Goal: Information Seeking & Learning: Learn about a topic

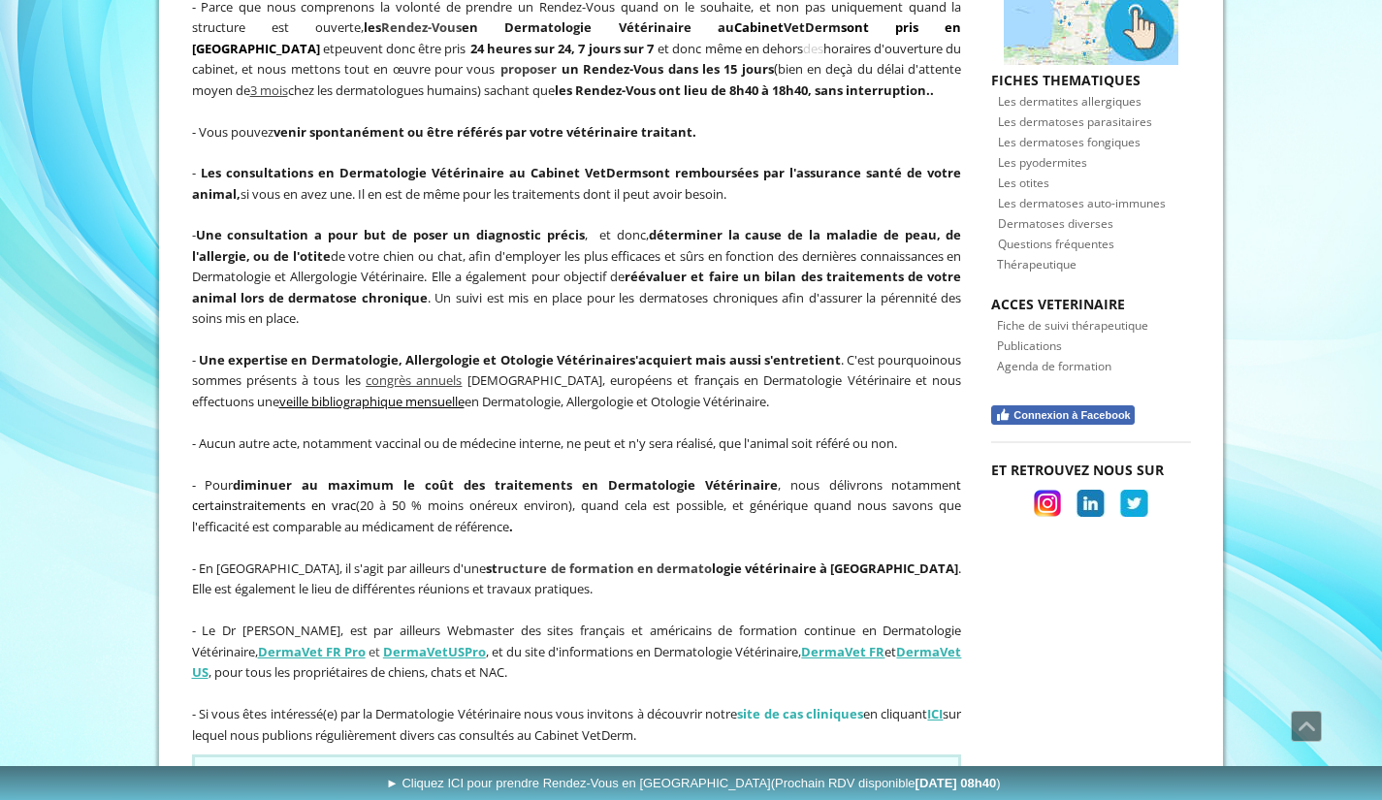
scroll to position [822, 0]
click at [627, 605] on div "SONDAGE Dans le but d'améliorer le service que nous souhaitons vous apporter, n…" at bounding box center [576, 790] width 779 height 84
click at [523, 493] on span "- Pour diminuer au maximum le coût des traitements en Dermatologie Vétérinaire …" at bounding box center [577, 503] width 770 height 59
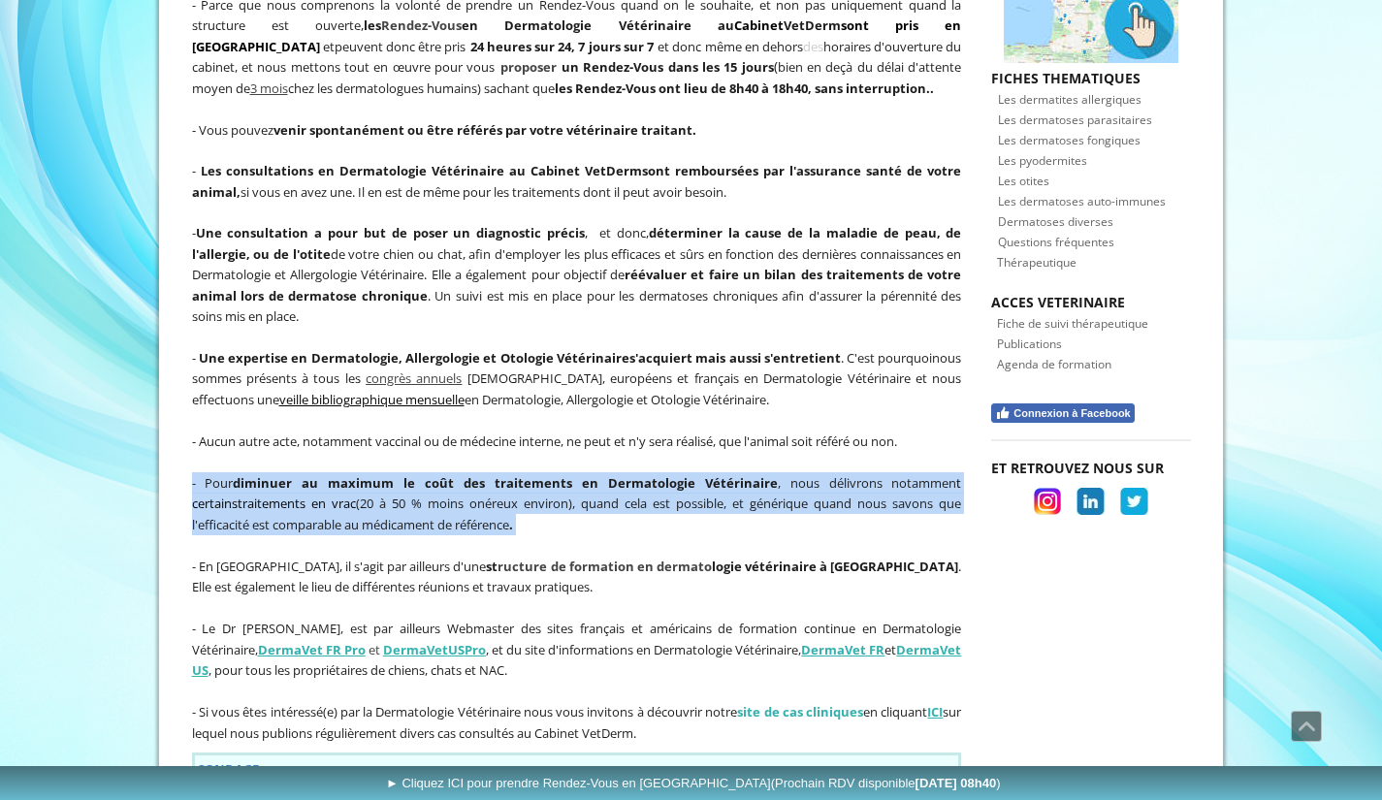
drag, startPoint x: 524, startPoint y: 493, endPoint x: 200, endPoint y: 439, distance: 328.3
click at [200, 474] on span "- Pour diminuer au maximum le coût des traitements en Dermatologie Vétérinaire …" at bounding box center [577, 503] width 770 height 59
click at [506, 496] on span "- Pour diminuer au maximum le coût des traitements en Dermatologie Vétérinaire …" at bounding box center [577, 503] width 770 height 59
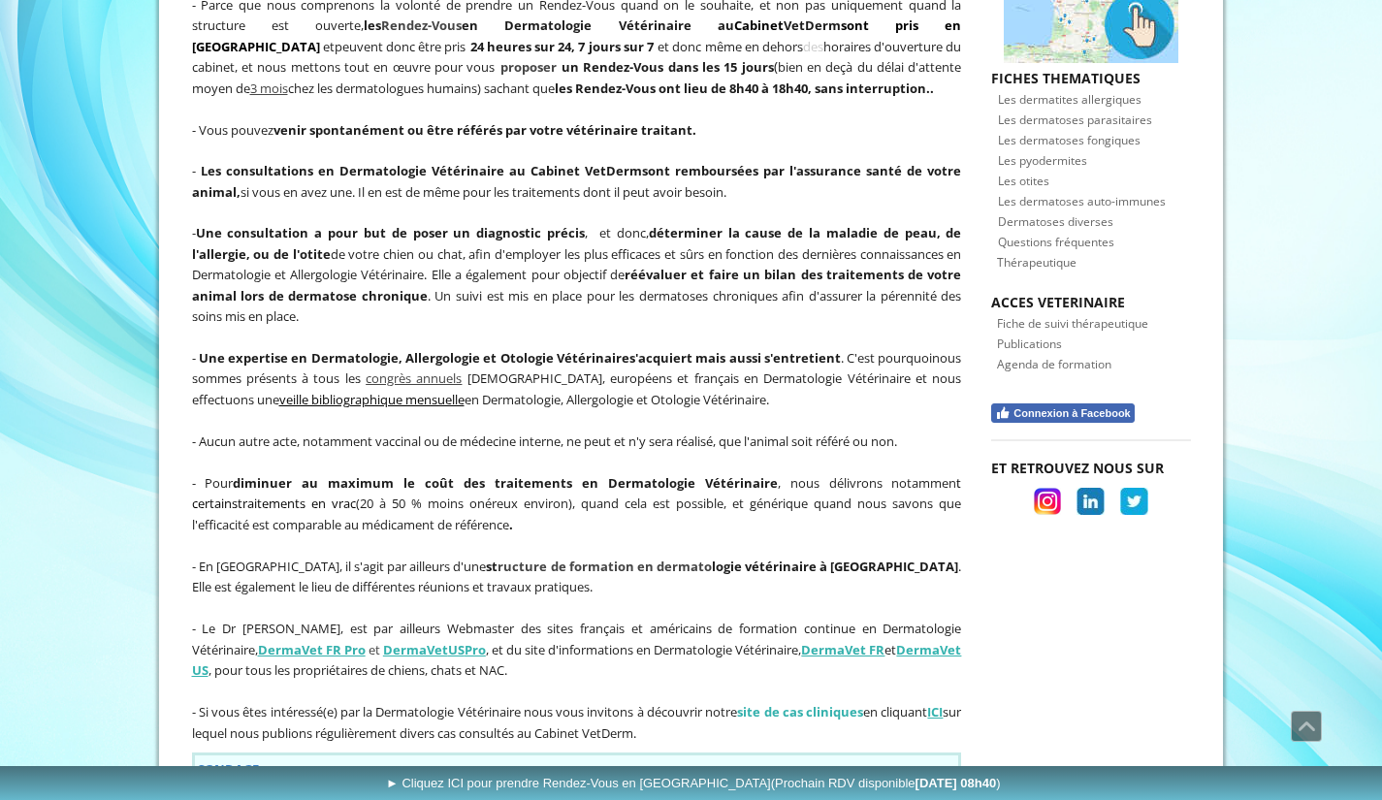
click at [548, 497] on p "- Pour diminuer au maximum le coût des traitements en Dermatologie Vétérinaire …" at bounding box center [577, 503] width 770 height 63
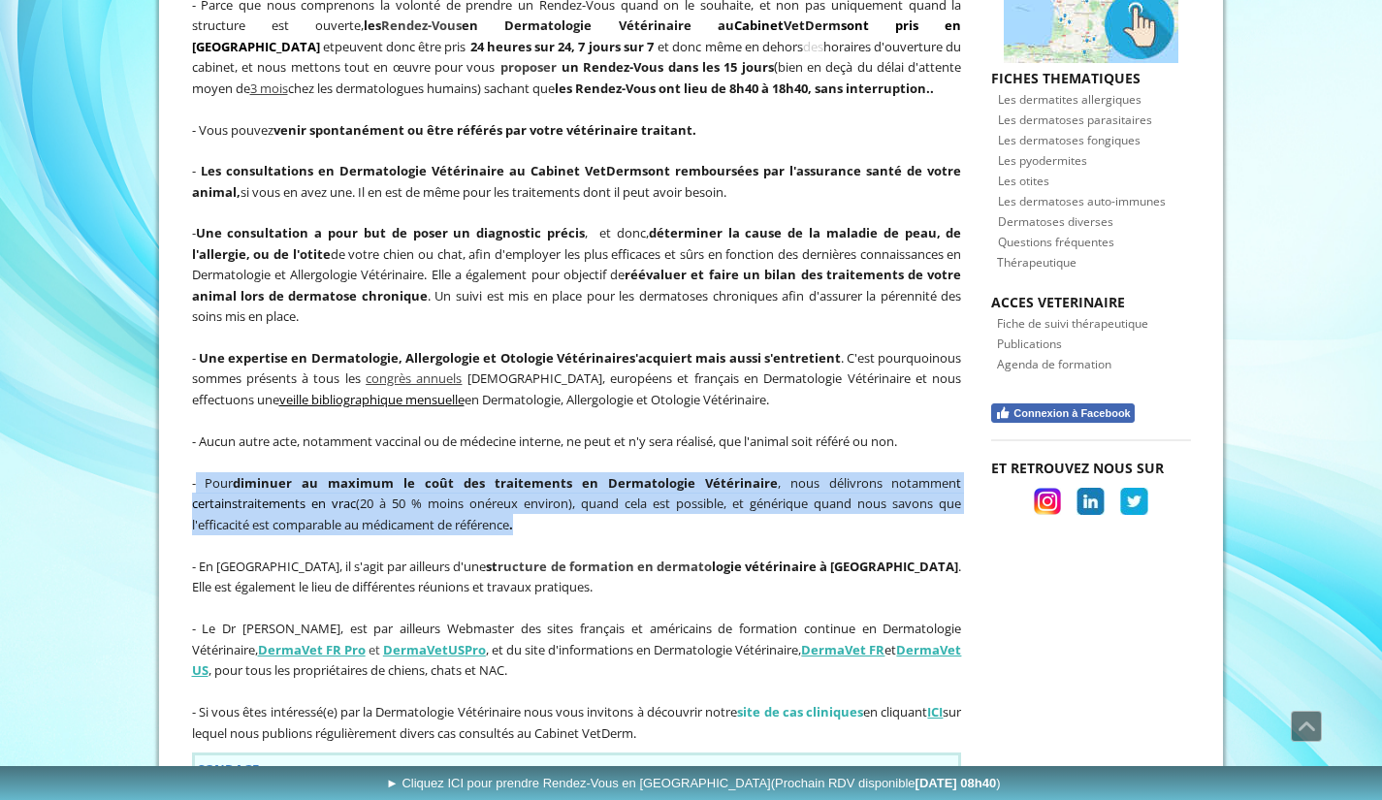
drag, startPoint x: 522, startPoint y: 489, endPoint x: 196, endPoint y: 440, distance: 329.3
click at [196, 474] on span "- Pour diminuer au maximum le coût des traitements en Dermatologie Vétérinaire …" at bounding box center [577, 503] width 770 height 59
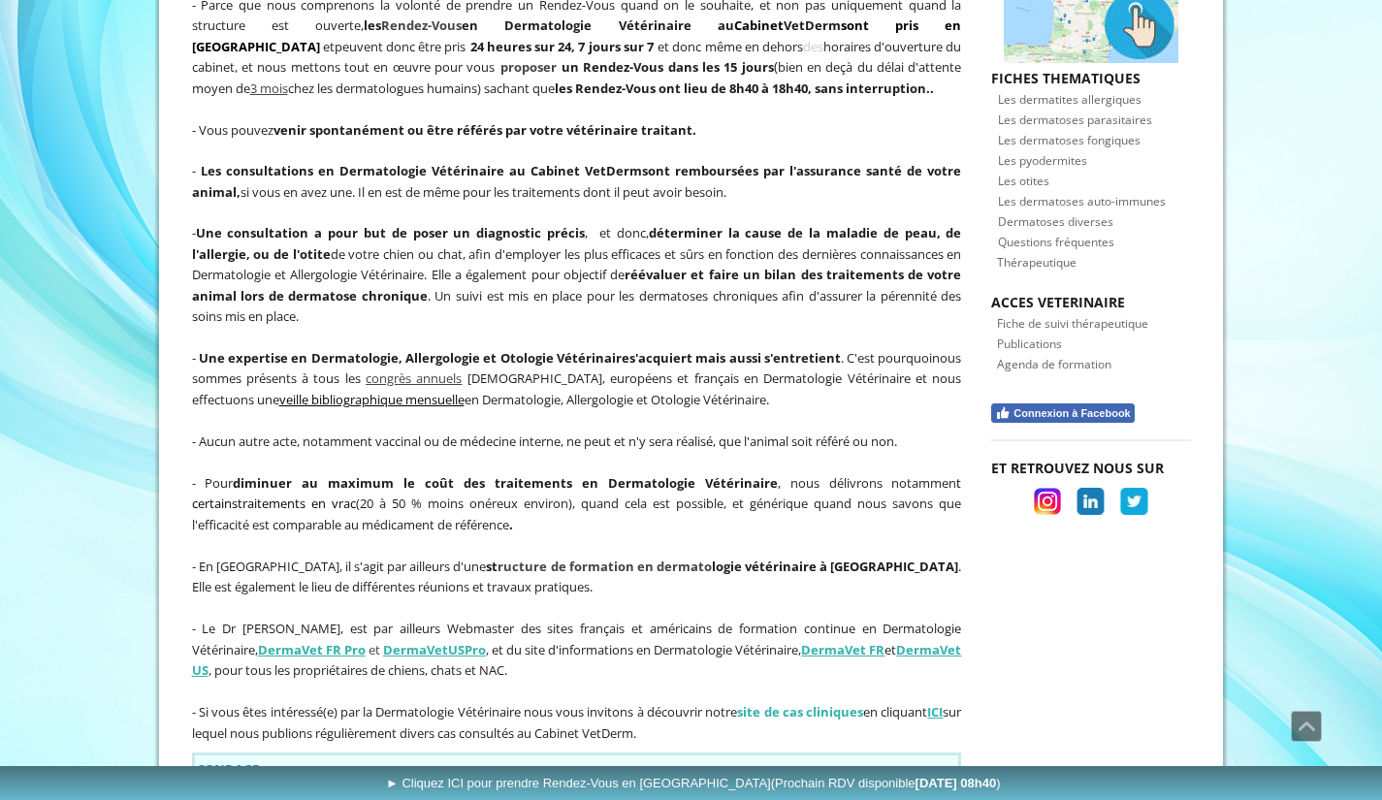
click at [542, 492] on p "- Pour diminuer au maximum le coût des traitements en Dermatologie Vétérinaire …" at bounding box center [577, 503] width 770 height 63
click at [530, 491] on p "- Pour diminuer au maximum le coût des traitements en Dermatologie Vétérinaire …" at bounding box center [577, 503] width 770 height 63
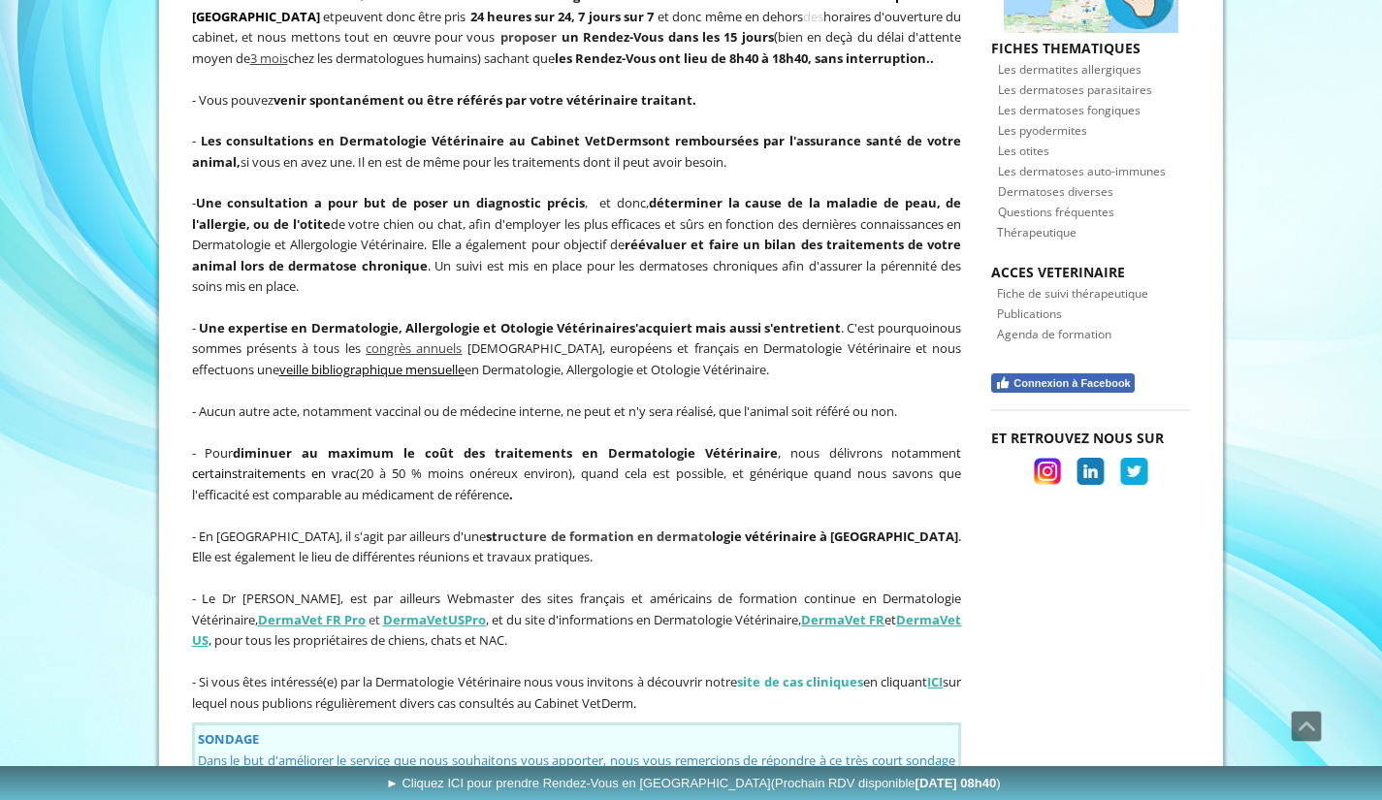
scroll to position [856, 0]
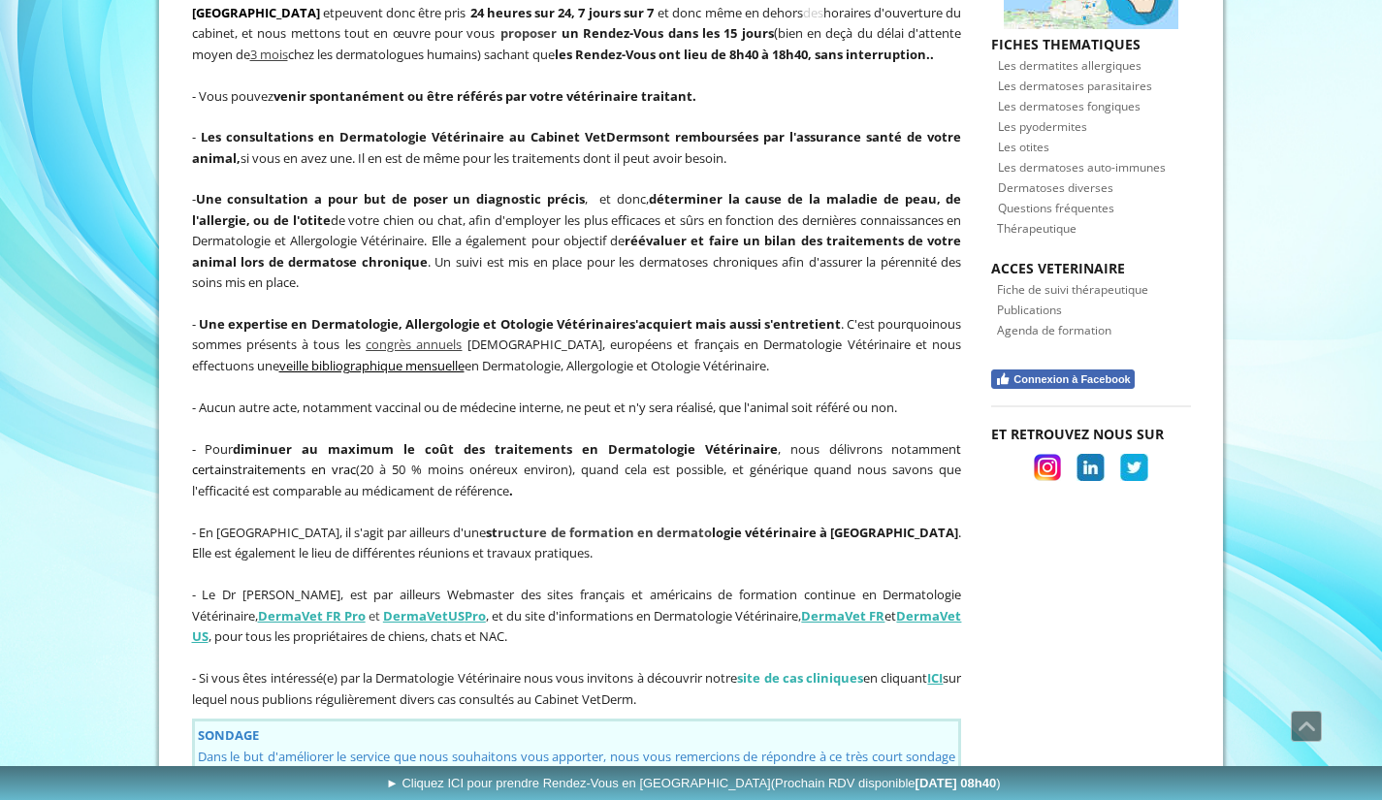
click at [592, 563] on p at bounding box center [577, 573] width 770 height 21
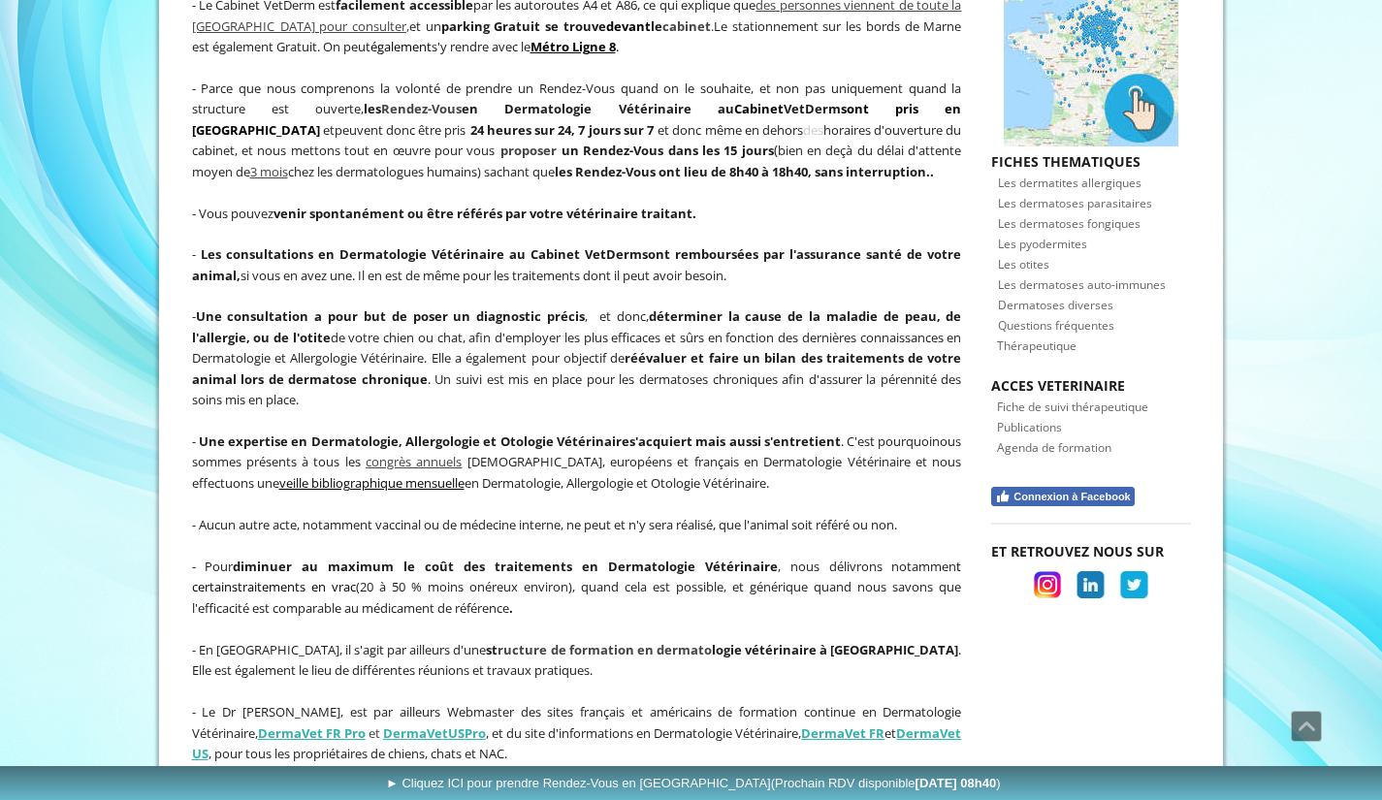
scroll to position [738, 0]
click at [551, 574] on p "- Pour diminuer au maximum le coût des traitements en Dermatologie Vétérinaire …" at bounding box center [577, 588] width 770 height 63
click at [548, 575] on p "- Pour diminuer au maximum le coût des traitements en Dermatologie Vétérinaire …" at bounding box center [577, 588] width 770 height 63
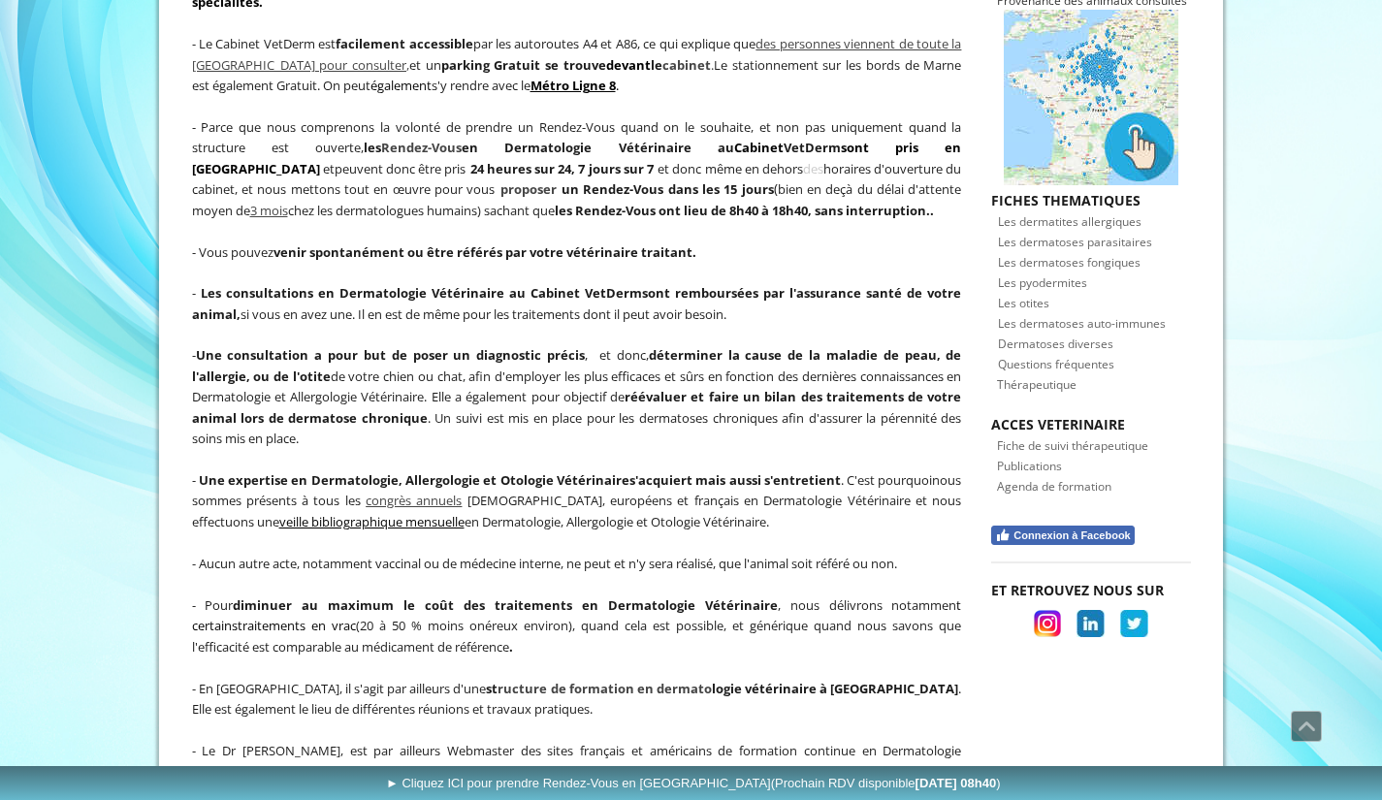
scroll to position [728, 0]
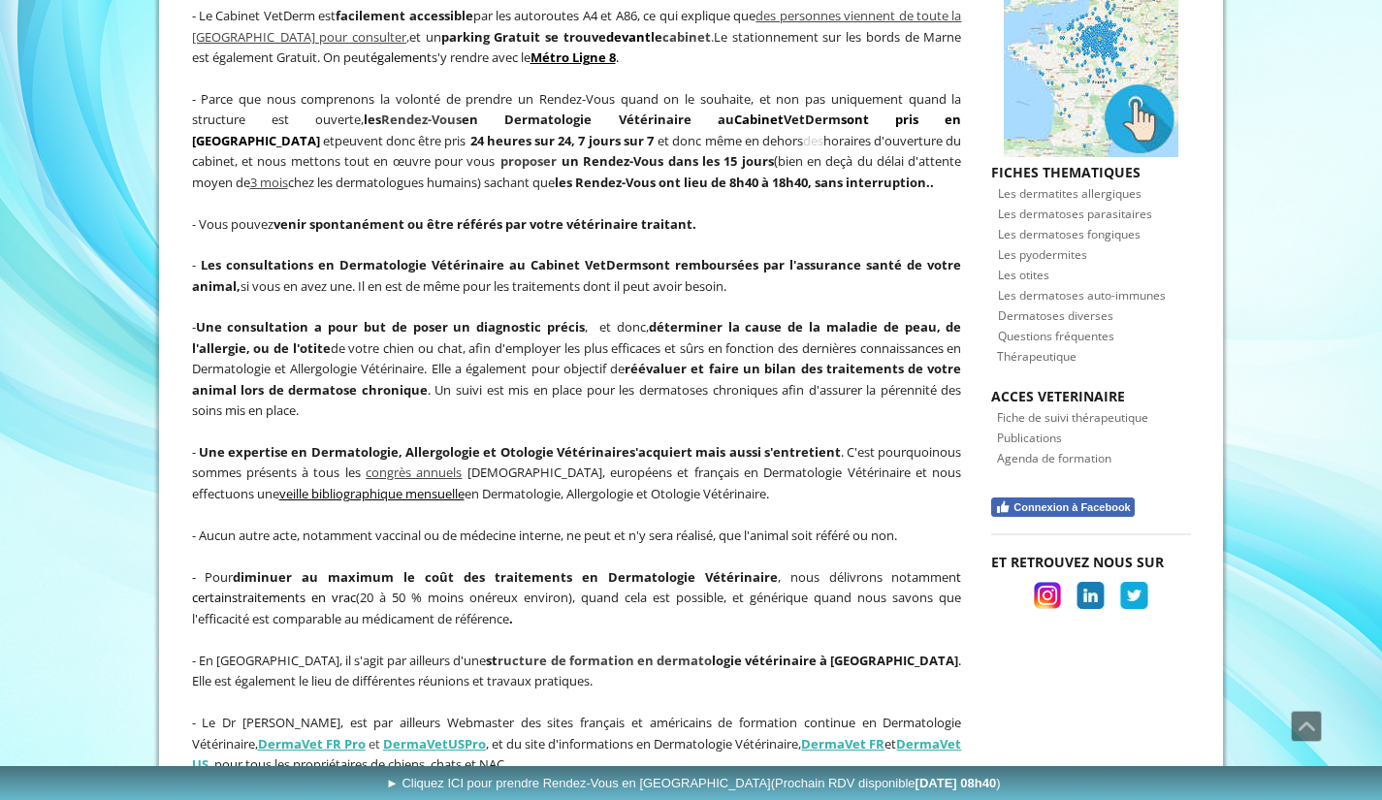
click at [423, 377] on p "- Une consultation a pour but de poser un diagnostic précis , et donc, détermin…" at bounding box center [577, 368] width 770 height 105
click at [409, 421] on p at bounding box center [577, 431] width 770 height 20
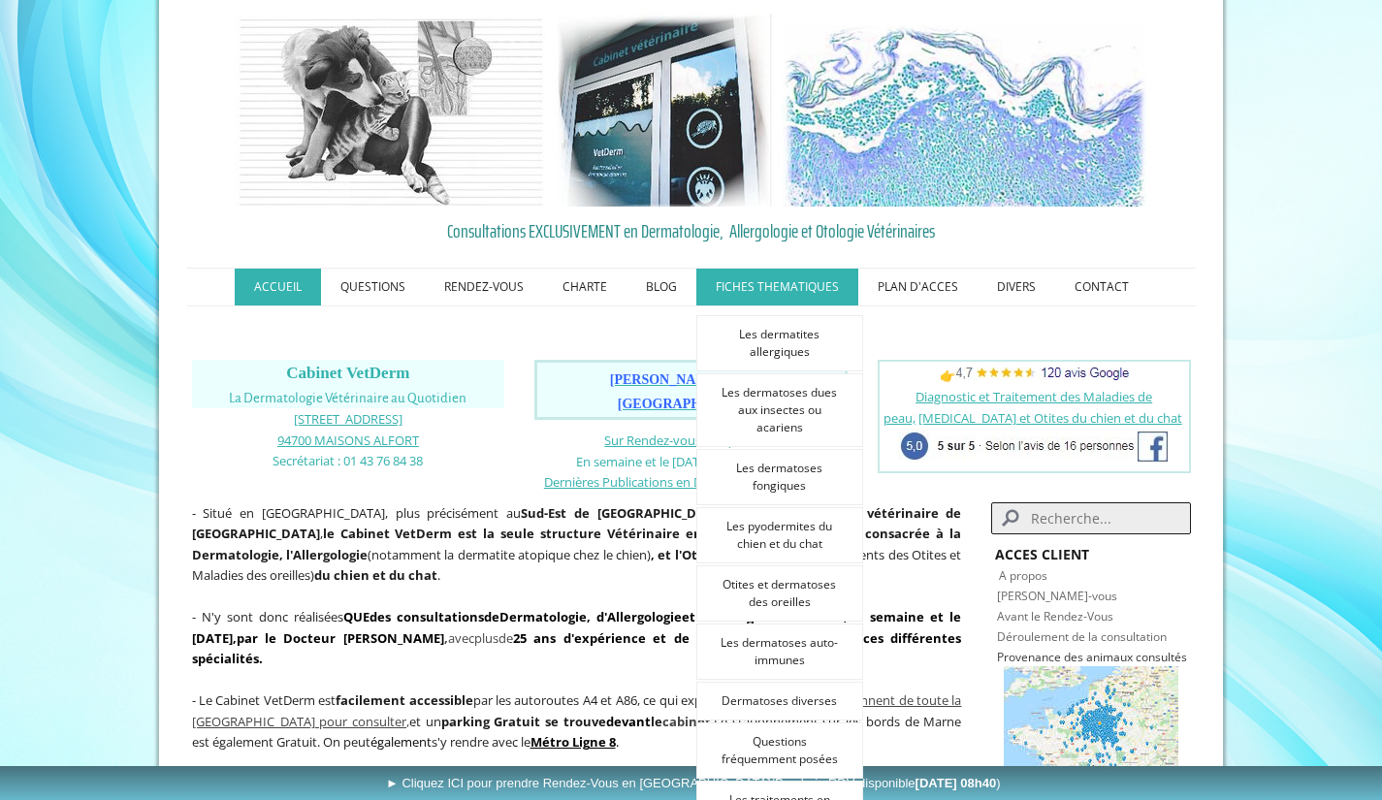
scroll to position [46, 0]
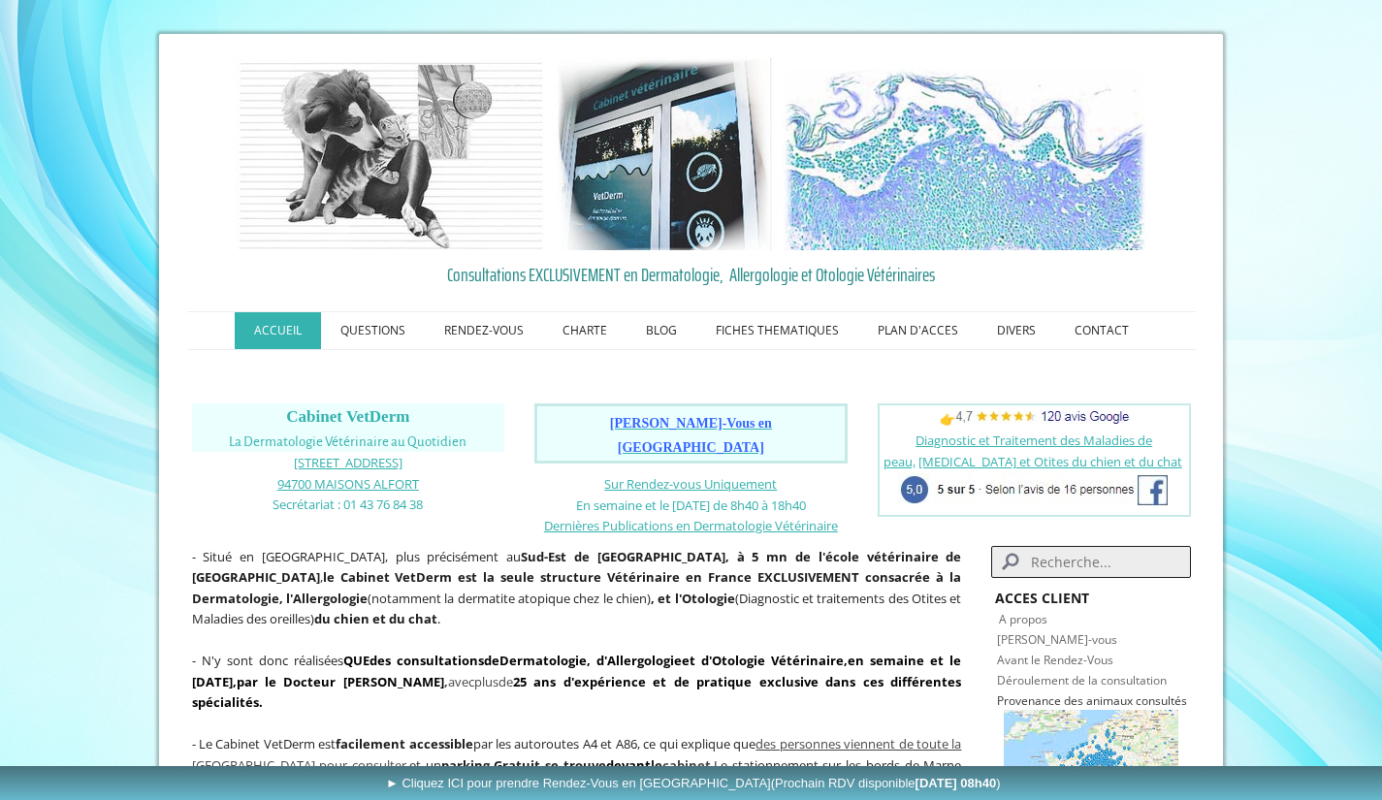
scroll to position [0, 0]
